Goal: Task Accomplishment & Management: Complete application form

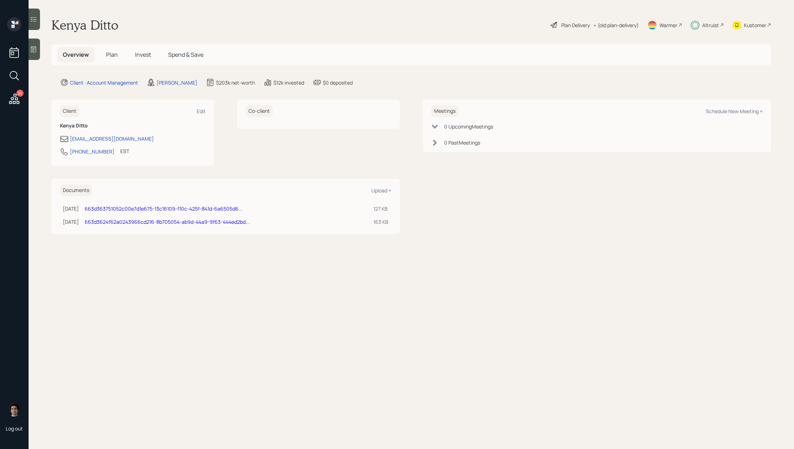
click at [111, 60] on h5 "Plan" at bounding box center [111, 54] width 23 height 15
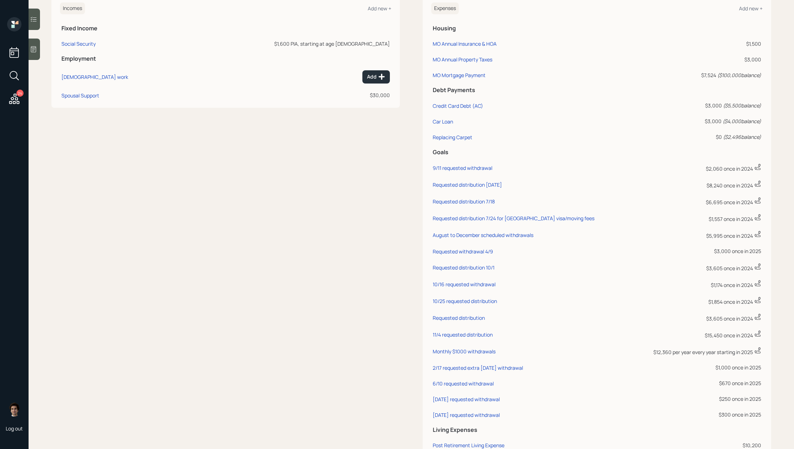
scroll to position [224, 0]
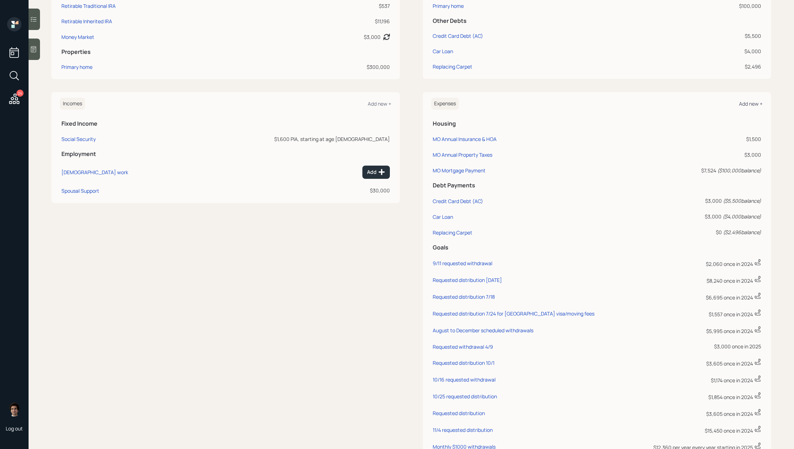
click at [748, 100] on div "Add new +" at bounding box center [751, 103] width 24 height 7
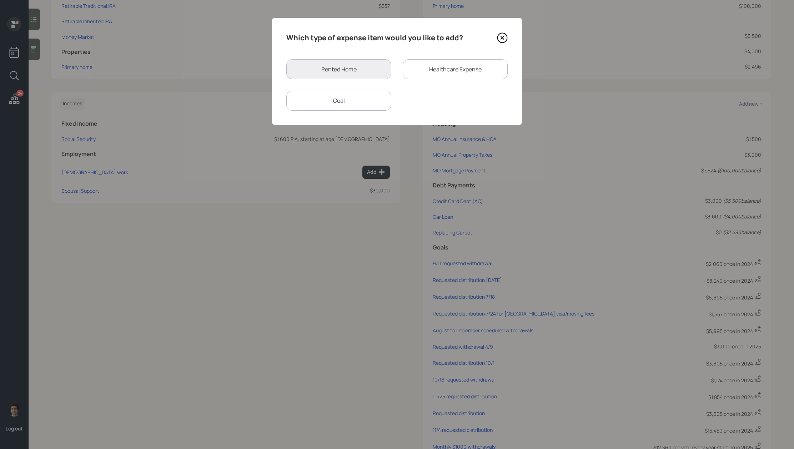
click at [343, 93] on div "Goal" at bounding box center [338, 101] width 105 height 20
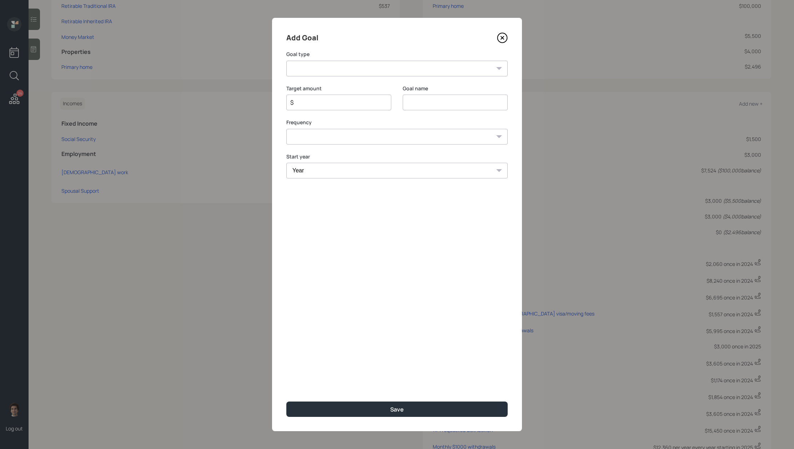
click at [344, 65] on select "Create an emergency fund Donate to charity Purchase a home Make a purchase Supp…" at bounding box center [396, 69] width 221 height 16
select select "other"
type input "Other"
click at [348, 106] on input "$" at bounding box center [336, 102] width 93 height 9
type input "$ 250"
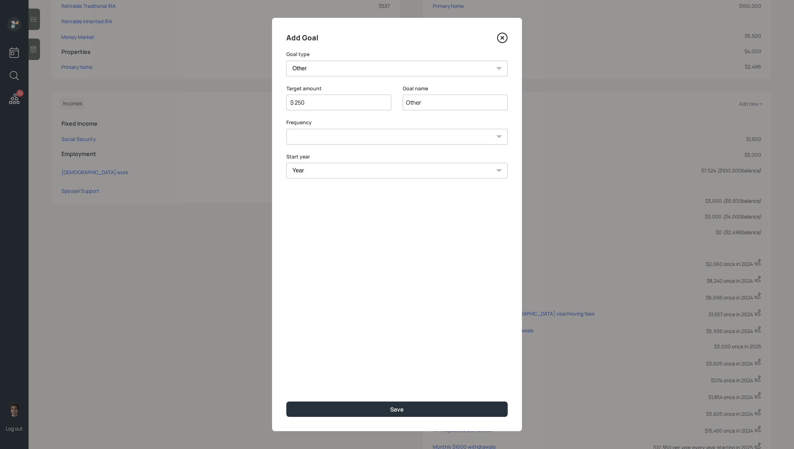
click at [407, 102] on input "Other" at bounding box center [455, 103] width 105 height 16
type input "[DATE] requested withdrawal"
click at [383, 139] on select "One time Every 1 year Every 2 years Every 3 years Every 4 years Every 5 years E…" at bounding box center [396, 137] width 221 height 16
select select "0"
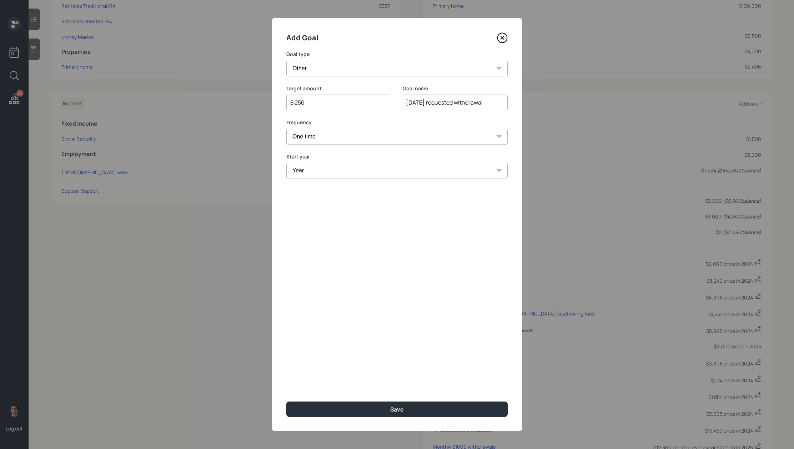
click at [368, 163] on select "Year [DATE] 2026 2027 2028 2029 2030 2031 2032 2033 2034 2035 2036 2037 2038 20…" at bounding box center [396, 171] width 221 height 16
select select "2025"
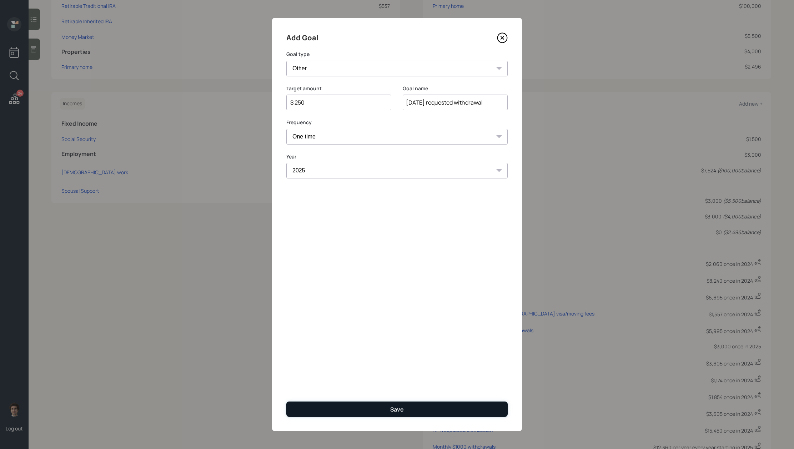
click at [412, 413] on button "Save" at bounding box center [396, 409] width 221 height 15
type input "$"
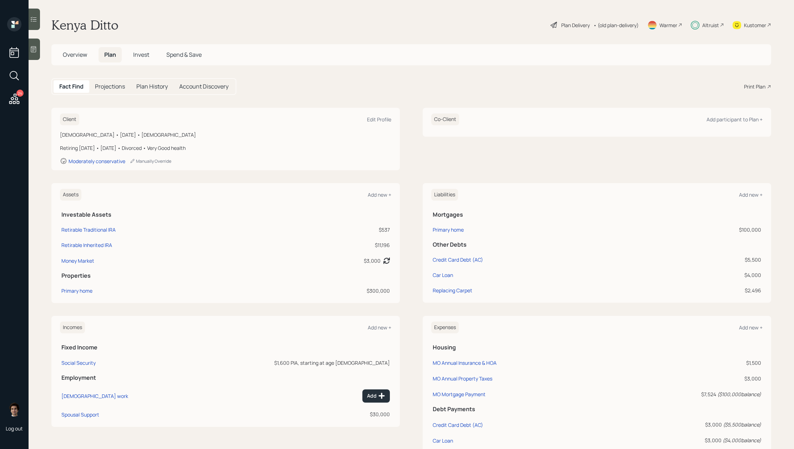
click at [137, 48] on h5 "Invest" at bounding box center [142, 54] width 28 height 15
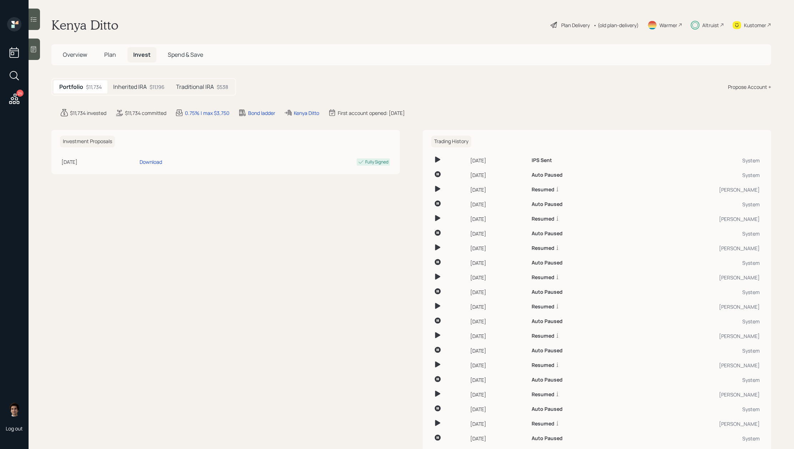
click at [212, 91] on div "Traditional IRA $538" at bounding box center [202, 86] width 64 height 13
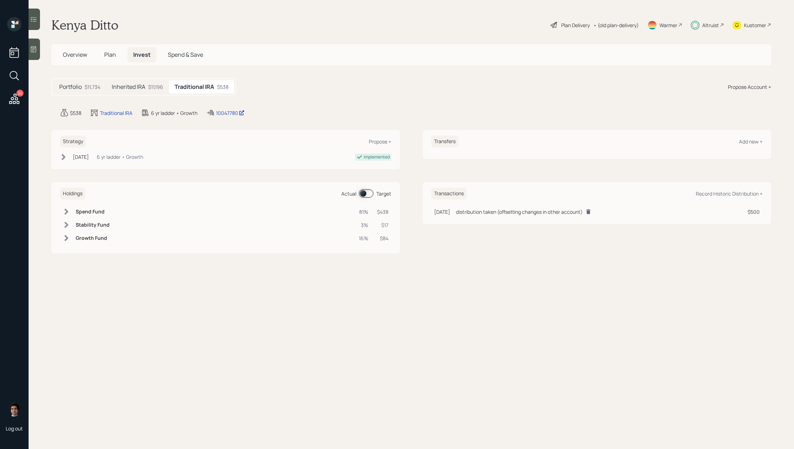
click at [141, 89] on h5 "Inherited IRA" at bounding box center [129, 87] width 34 height 7
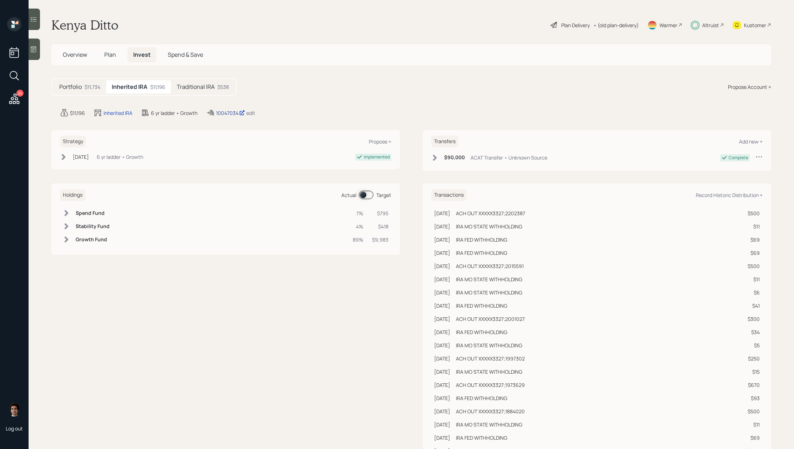
click at [231, 113] on div "10047034" at bounding box center [230, 113] width 29 height 8
click at [21, 97] on div "24" at bounding box center [14, 62] width 17 height 90
click at [18, 98] on icon at bounding box center [14, 99] width 13 height 13
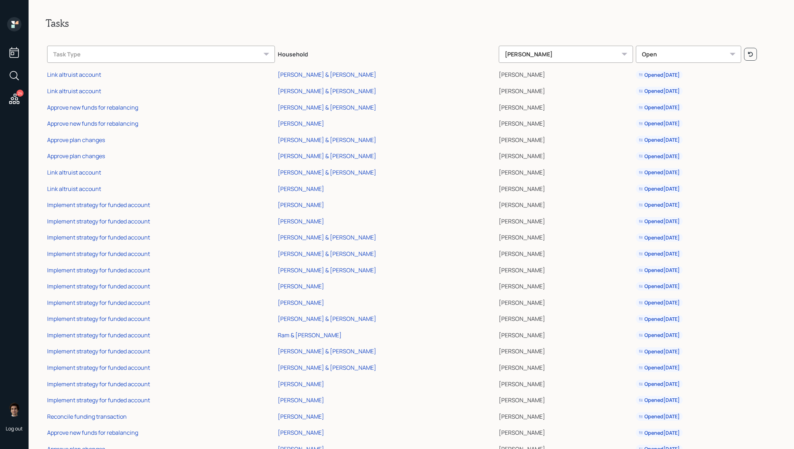
scroll to position [89, 0]
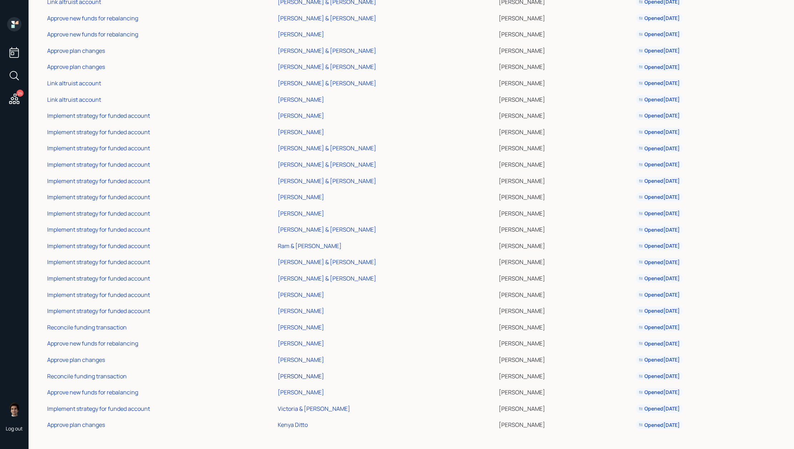
click at [291, 375] on div "[PERSON_NAME]" at bounding box center [301, 377] width 46 height 8
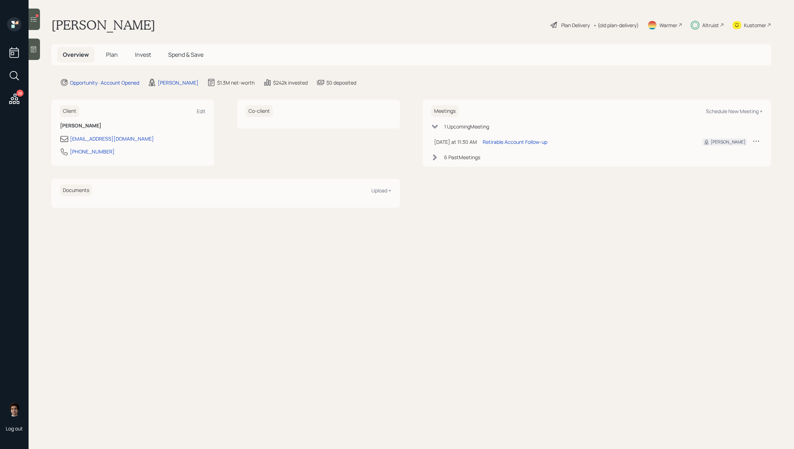
click at [742, 25] on div "Kustomer" at bounding box center [752, 25] width 39 height 16
